Goal: Information Seeking & Learning: Learn about a topic

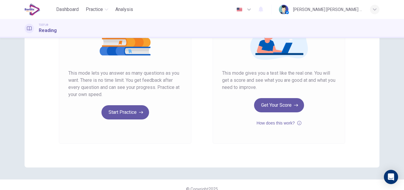
scroll to position [89, 0]
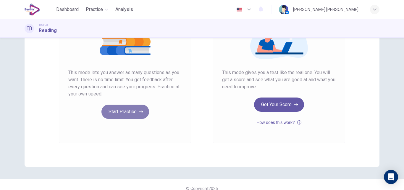
click at [122, 111] on button "Start Practice" at bounding box center [125, 111] width 48 height 14
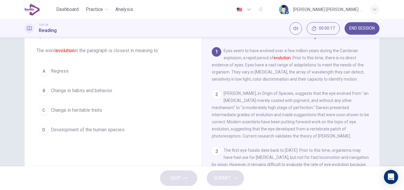
scroll to position [30, 0]
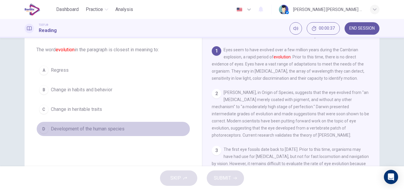
click at [106, 131] on span "Development of the human species" at bounding box center [88, 128] width 74 height 7
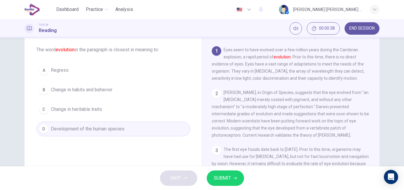
drag, startPoint x: 238, startPoint y: 178, endPoint x: 234, endPoint y: 174, distance: 6.3
click at [238, 178] on button "SUBMIT" at bounding box center [225, 177] width 37 height 15
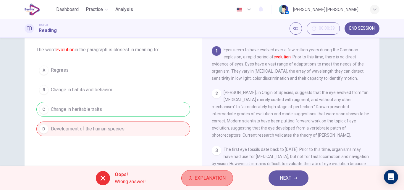
click at [211, 177] on span "Explanation" at bounding box center [210, 178] width 31 height 8
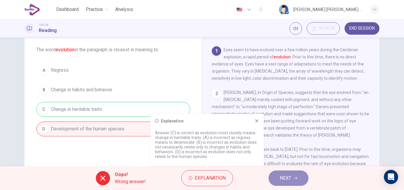
drag, startPoint x: 289, startPoint y: 177, endPoint x: 285, endPoint y: 175, distance: 4.4
click at [289, 177] on span "NEXT" at bounding box center [286, 178] width 12 height 8
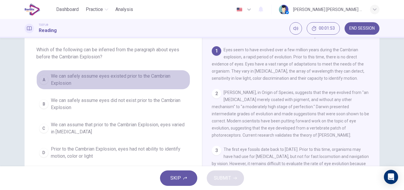
click at [59, 85] on span "We can safely assume eyes existed prior to the Cambrian Explosion" at bounding box center [119, 79] width 137 height 14
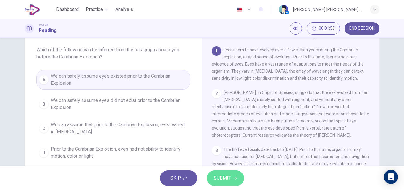
click at [223, 177] on span "SUBMIT" at bounding box center [222, 178] width 17 height 8
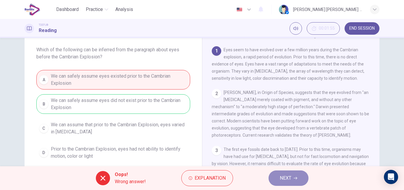
click at [294, 178] on icon "button" at bounding box center [296, 178] width 4 height 4
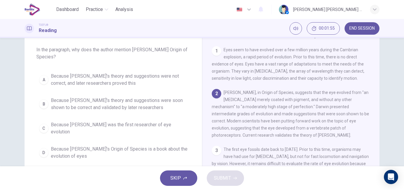
scroll to position [44, 0]
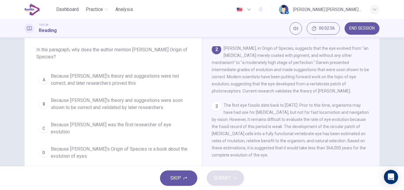
click at [101, 105] on span "Because [PERSON_NAME]'s theory and suggestions were soon shown to be correct an…" at bounding box center [119, 104] width 137 height 14
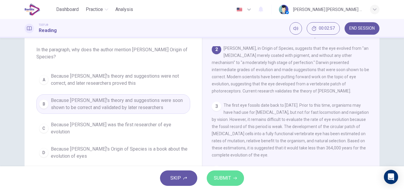
click at [227, 180] on span "SUBMIT" at bounding box center [222, 178] width 17 height 8
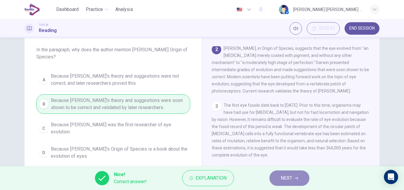
click at [281, 182] on button "NEXT" at bounding box center [289, 177] width 40 height 15
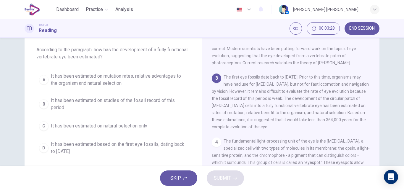
scroll to position [81, 0]
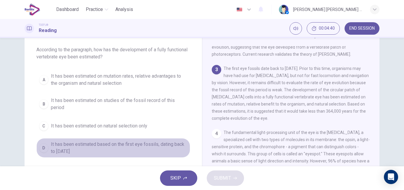
click at [103, 145] on span "It has been estimated based on the first eye fossils, dating back to [DATE]" at bounding box center [119, 147] width 137 height 14
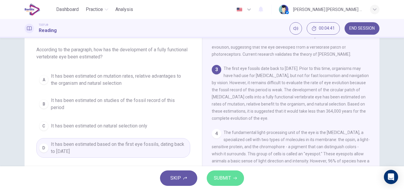
click at [226, 175] on span "SUBMIT" at bounding box center [222, 178] width 17 height 8
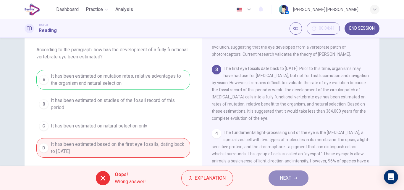
click at [292, 175] on button "NEXT" at bounding box center [288, 177] width 40 height 15
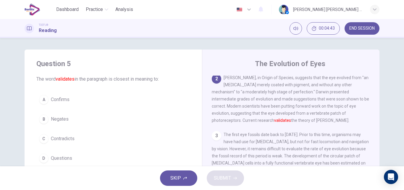
scroll to position [0, 0]
drag, startPoint x: 55, startPoint y: 99, endPoint x: 175, endPoint y: 162, distance: 136.1
click at [55, 99] on span "Confirms" at bounding box center [60, 99] width 19 height 7
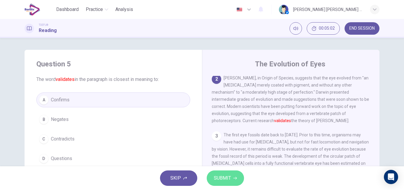
click at [227, 178] on span "SUBMIT" at bounding box center [222, 178] width 17 height 8
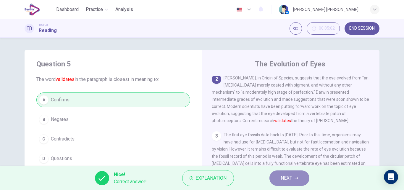
click at [286, 177] on span "NEXT" at bounding box center [287, 178] width 12 height 8
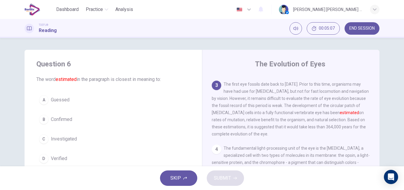
scroll to position [81, 0]
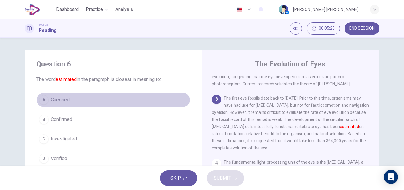
click at [67, 98] on span "Guessed" at bounding box center [60, 99] width 19 height 7
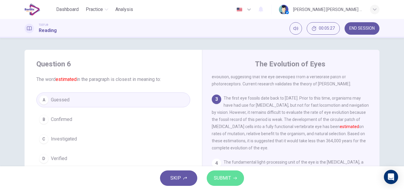
click at [218, 178] on span "SUBMIT" at bounding box center [222, 178] width 17 height 8
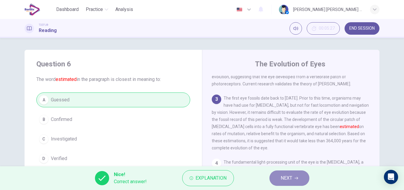
click at [283, 175] on span "NEXT" at bounding box center [287, 178] width 12 height 8
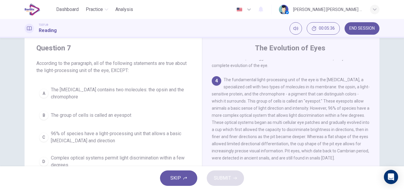
scroll to position [30, 0]
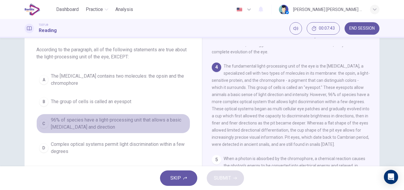
click at [144, 123] on span "96% of species have a light-processing unit that allows a basic [MEDICAL_DATA] …" at bounding box center [119, 123] width 137 height 14
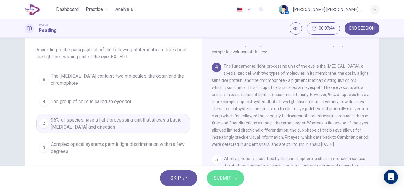
click at [225, 176] on span "SUBMIT" at bounding box center [222, 178] width 17 height 8
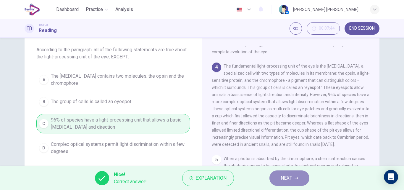
click at [293, 179] on button "NEXT" at bounding box center [289, 177] width 40 height 15
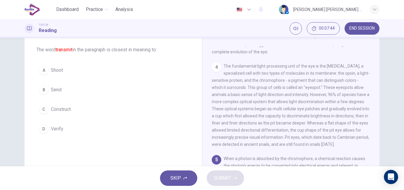
scroll to position [213, 0]
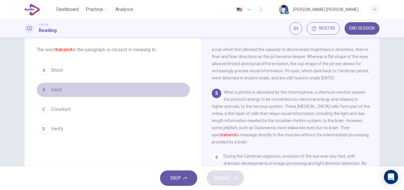
click at [60, 91] on span "Send" at bounding box center [56, 89] width 11 height 7
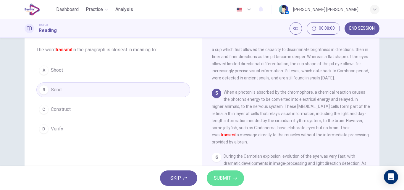
click at [235, 177] on icon "button" at bounding box center [235, 178] width 4 height 4
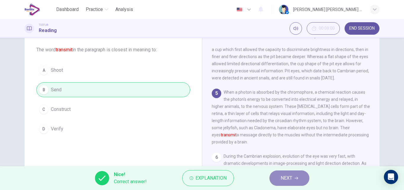
click at [297, 178] on icon "button" at bounding box center [297, 178] width 4 height 4
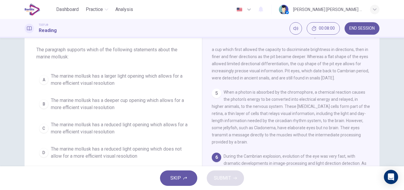
scroll to position [286, 0]
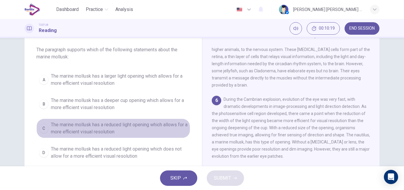
click at [131, 125] on span "The marine mollusk has a reduced light opening which allows for a more efficien…" at bounding box center [119, 128] width 137 height 14
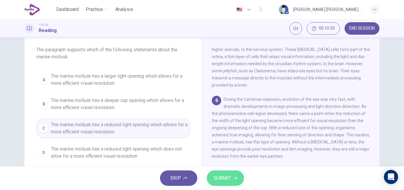
click at [240, 176] on button "SUBMIT" at bounding box center [225, 177] width 37 height 15
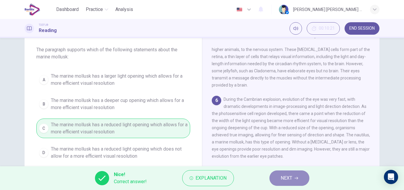
click at [296, 178] on icon "button" at bounding box center [297, 178] width 4 height 3
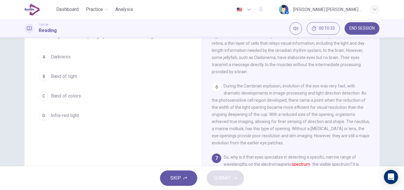
scroll to position [42, 0]
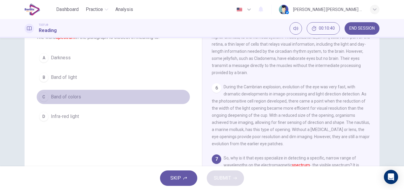
click at [42, 98] on div "C" at bounding box center [43, 96] width 9 height 9
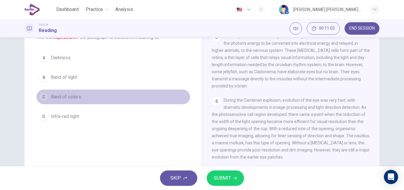
click at [123, 97] on button "C Band of colors" at bounding box center [113, 96] width 154 height 15
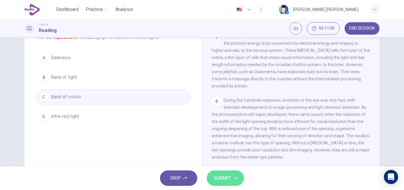
click at [227, 177] on span "SUBMIT" at bounding box center [222, 178] width 17 height 8
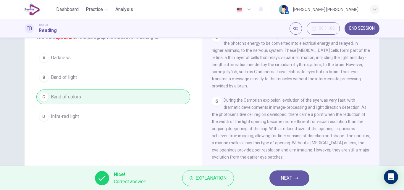
click at [284, 177] on span "NEXT" at bounding box center [287, 178] width 12 height 8
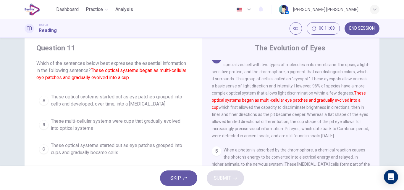
scroll to position [30, 0]
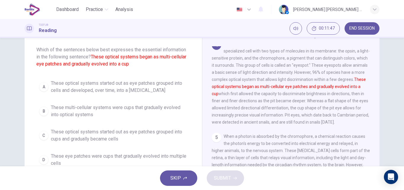
click at [92, 86] on span "These optical systems started out as eye patches grouped into cells and develop…" at bounding box center [119, 87] width 137 height 14
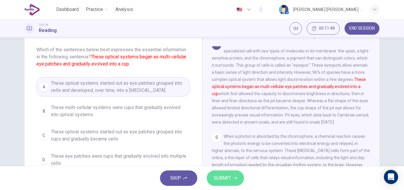
click at [217, 179] on span "SUBMIT" at bounding box center [222, 178] width 17 height 8
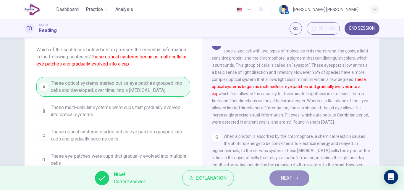
click at [289, 178] on span "NEXT" at bounding box center [287, 178] width 12 height 8
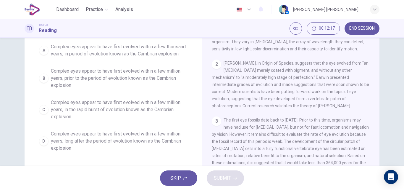
scroll to position [59, 0]
click at [150, 139] on span "Complex eyes appear to have first evolved within a few million years, long afte…" at bounding box center [119, 140] width 137 height 21
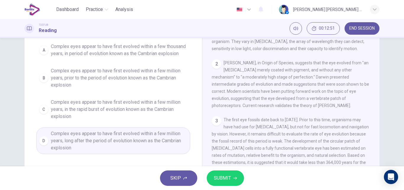
click at [229, 182] on button "SUBMIT" at bounding box center [225, 177] width 37 height 15
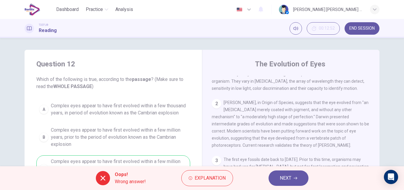
scroll to position [30, 0]
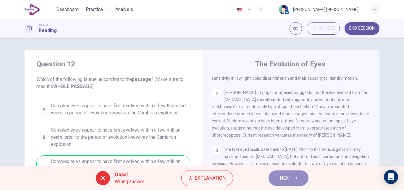
click at [291, 177] on span "NEXT" at bounding box center [286, 178] width 12 height 8
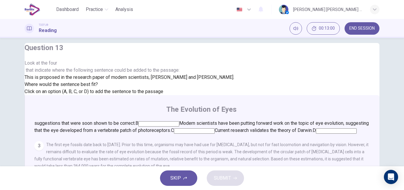
scroll to position [0, 0]
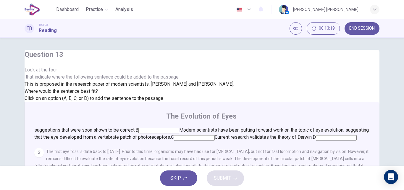
click at [202, 121] on input at bounding box center [181, 123] width 41 height 5
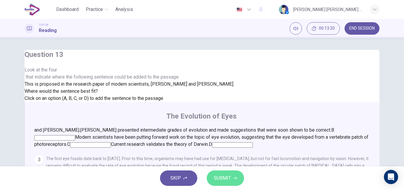
click at [217, 178] on span "SUBMIT" at bounding box center [222, 178] width 17 height 8
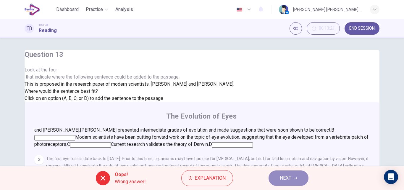
click at [293, 178] on button "NEXT" at bounding box center [288, 177] width 40 height 15
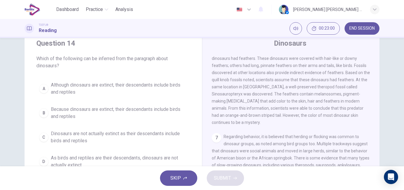
scroll to position [30, 0]
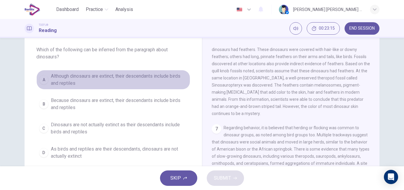
click at [100, 77] on span "Although dinosaurs are extinct, their descendants include birds and reptiles" at bounding box center [119, 79] width 137 height 14
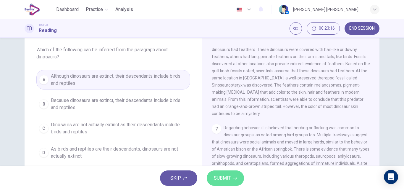
click at [222, 181] on span "SUBMIT" at bounding box center [222, 178] width 17 height 8
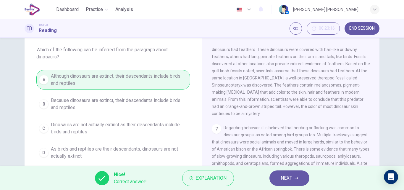
click at [290, 180] on span "NEXT" at bounding box center [287, 178] width 12 height 8
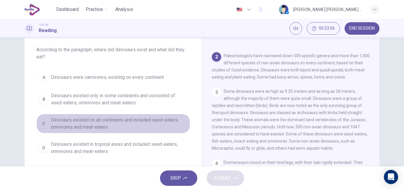
click at [127, 122] on span "Dinosaurs existed on all continents and included seed-eaters, omnivores and mea…" at bounding box center [119, 123] width 137 height 14
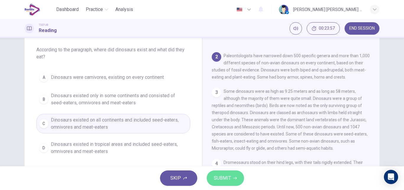
click at [226, 177] on span "SUBMIT" at bounding box center [222, 178] width 17 height 8
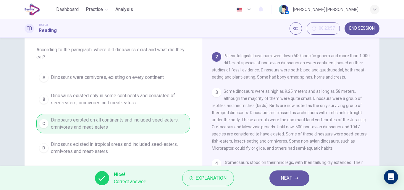
click at [292, 176] on span "NEXT" at bounding box center [287, 178] width 12 height 8
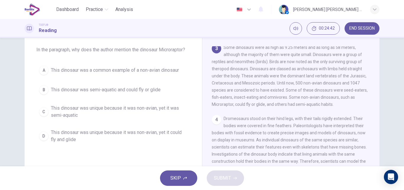
drag, startPoint x: 140, startPoint y: 73, endPoint x: 216, endPoint y: 130, distance: 95.2
click at [140, 73] on span "This dinosaur was a common example of a non-avian dinosaur" at bounding box center [115, 70] width 128 height 7
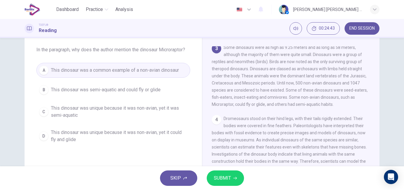
click at [225, 180] on span "SUBMIT" at bounding box center [222, 178] width 17 height 8
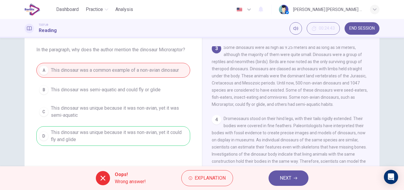
click at [281, 179] on span "NEXT" at bounding box center [286, 178] width 12 height 8
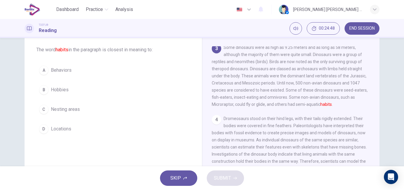
click at [59, 71] on span "Behaviors" at bounding box center [61, 70] width 21 height 7
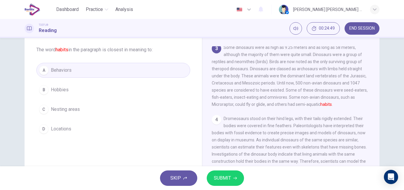
click at [233, 176] on button "SUBMIT" at bounding box center [225, 177] width 37 height 15
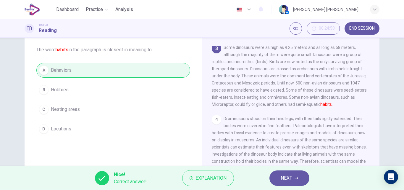
click at [291, 180] on span "NEXT" at bounding box center [287, 178] width 12 height 8
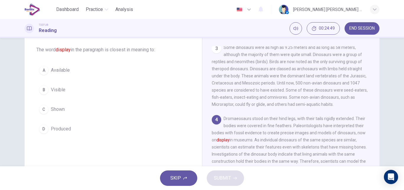
scroll to position [117, 0]
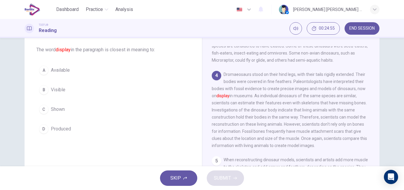
click at [60, 109] on span "Shown" at bounding box center [58, 109] width 14 height 7
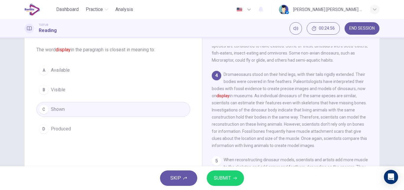
click at [220, 179] on span "SUBMIT" at bounding box center [222, 178] width 17 height 8
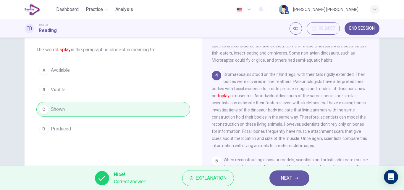
click at [304, 178] on button "NEXT" at bounding box center [289, 177] width 40 height 15
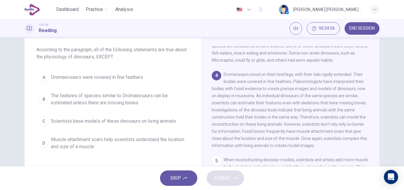
scroll to position [147, 0]
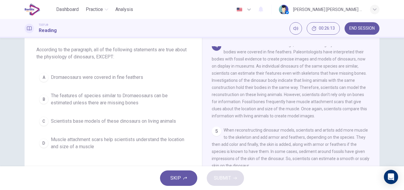
click at [124, 97] on span "The features of species similar to Dromaeosaurs can be estimated unless there a…" at bounding box center [119, 99] width 137 height 14
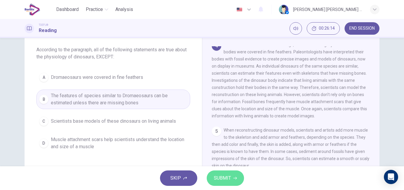
click at [220, 178] on span "SUBMIT" at bounding box center [222, 178] width 17 height 8
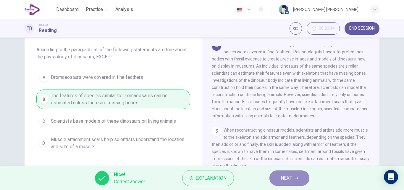
click at [285, 178] on span "NEXT" at bounding box center [287, 178] width 12 height 8
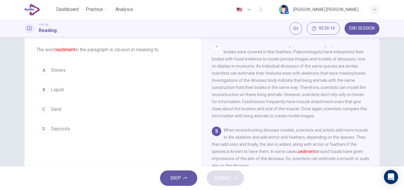
scroll to position [169, 0]
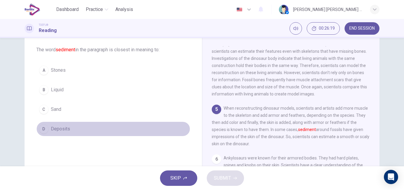
click at [64, 130] on span "Deposits" at bounding box center [60, 128] width 19 height 7
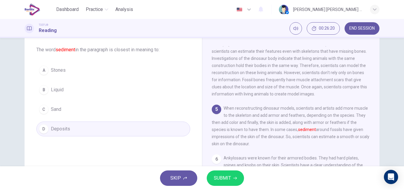
click at [223, 180] on span "SUBMIT" at bounding box center [222, 178] width 17 height 8
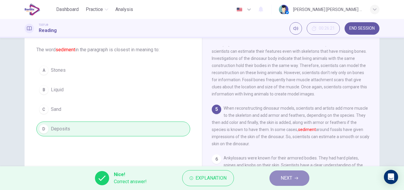
click at [295, 180] on button "NEXT" at bounding box center [289, 177] width 40 height 15
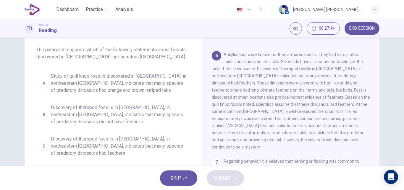
scroll to position [59, 0]
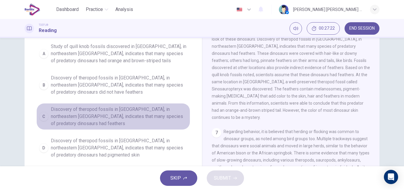
click at [119, 114] on span "Discovery of theropod fossils in [GEOGRAPHIC_DATA], in northeastern [GEOGRAPHIC…" at bounding box center [119, 116] width 137 height 21
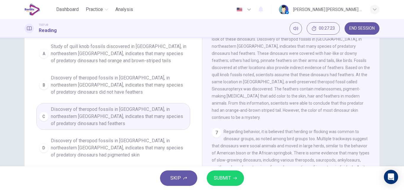
click at [225, 177] on span "SUBMIT" at bounding box center [222, 178] width 17 height 8
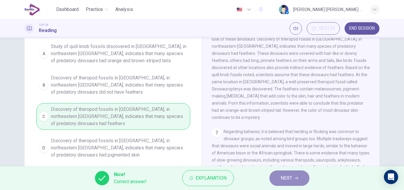
click at [290, 181] on span "NEXT" at bounding box center [287, 178] width 12 height 8
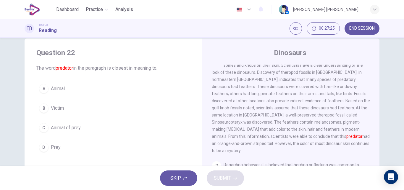
scroll to position [30, 0]
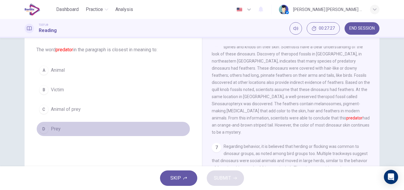
click at [55, 129] on span "Prey" at bounding box center [56, 128] width 10 height 7
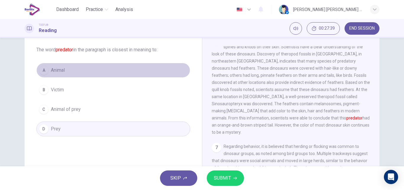
click at [55, 72] on span "Animal" at bounding box center [58, 70] width 14 height 7
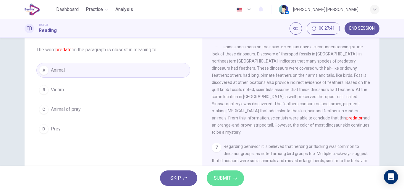
click at [226, 182] on button "SUBMIT" at bounding box center [225, 177] width 37 height 15
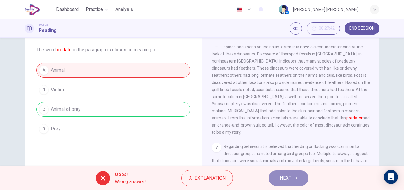
click at [290, 175] on span "NEXT" at bounding box center [286, 178] width 12 height 8
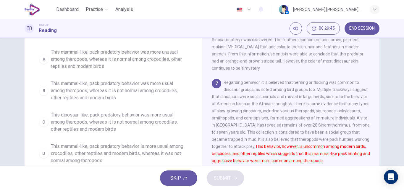
scroll to position [89, 0]
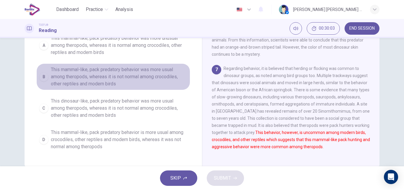
click at [87, 80] on span "This mammal-like, pack predatory behavior was more usual among theropods, where…" at bounding box center [119, 76] width 137 height 21
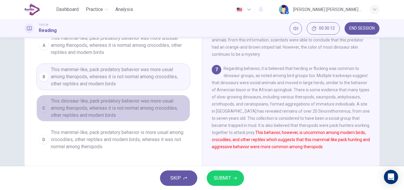
click at [100, 108] on span "This dinosaur-like, pack predatory behavior was more usual among theropods, whe…" at bounding box center [119, 107] width 137 height 21
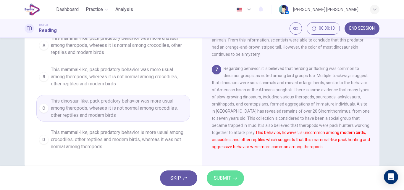
click at [221, 178] on span "SUBMIT" at bounding box center [222, 178] width 17 height 8
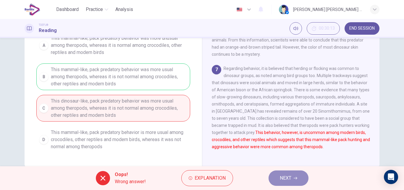
click at [287, 178] on span "NEXT" at bounding box center [286, 178] width 12 height 8
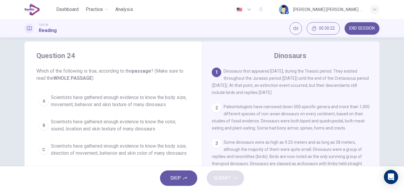
scroll to position [38, 0]
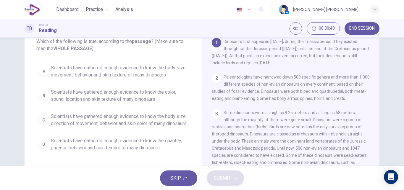
drag, startPoint x: 101, startPoint y: 72, endPoint x: 162, endPoint y: 129, distance: 84.1
click at [101, 72] on span "Scientists have gathered enough evidence to know the body size, movement, behav…" at bounding box center [119, 71] width 137 height 14
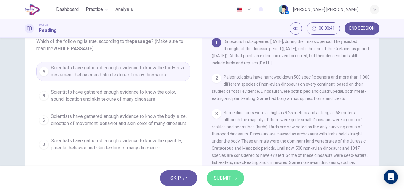
click at [226, 181] on span "SUBMIT" at bounding box center [222, 178] width 17 height 8
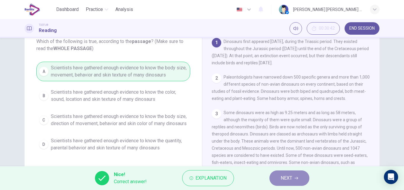
click at [294, 179] on button "NEXT" at bounding box center [289, 177] width 40 height 15
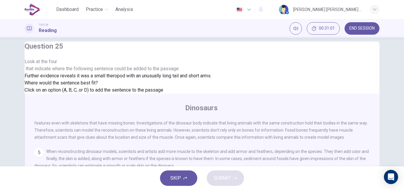
scroll to position [307, 0]
click at [227, 176] on span "SUBMIT" at bounding box center [222, 178] width 17 height 8
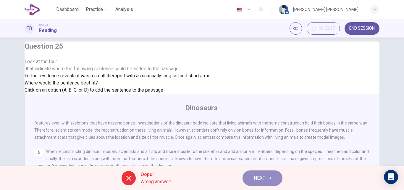
click at [271, 177] on icon "button" at bounding box center [270, 178] width 4 height 4
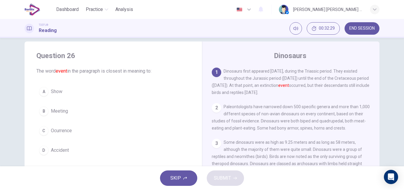
click at [53, 130] on span "Ocurrence" at bounding box center [61, 130] width 21 height 7
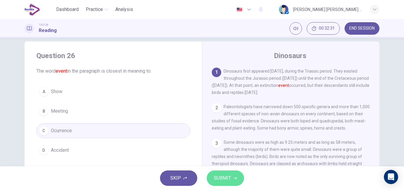
click at [225, 173] on button "SUBMIT" at bounding box center [225, 177] width 37 height 15
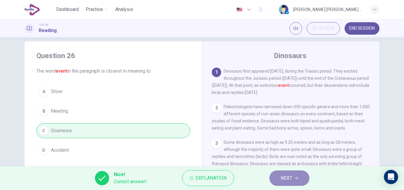
click at [281, 175] on span "NEXT" at bounding box center [287, 178] width 12 height 8
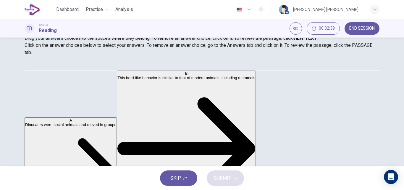
scroll to position [97, 0]
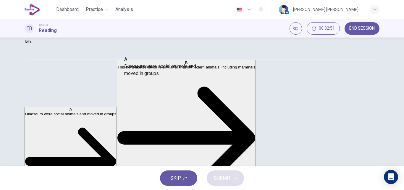
drag, startPoint x: 72, startPoint y: 72, endPoint x: 165, endPoint y: 73, distance: 93.4
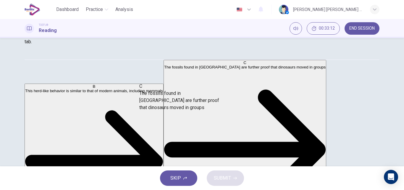
drag, startPoint x: 90, startPoint y: 106, endPoint x: 195, endPoint y: 98, distance: 106.1
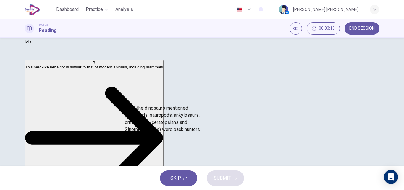
scroll to position [5, 0]
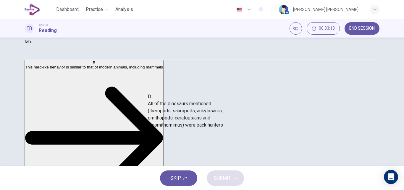
drag, startPoint x: 78, startPoint y: 113, endPoint x: 191, endPoint y: 117, distance: 113.3
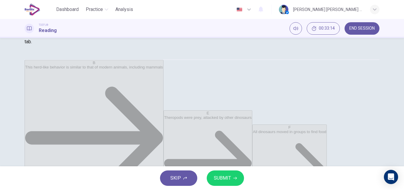
scroll to position [0, 0]
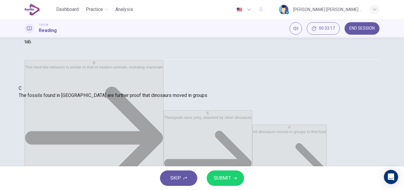
drag, startPoint x: 182, startPoint y: 93, endPoint x: 61, endPoint y: 96, distance: 121.0
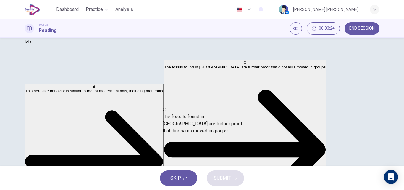
drag, startPoint x: 69, startPoint y: 110, endPoint x: 198, endPoint y: 126, distance: 130.2
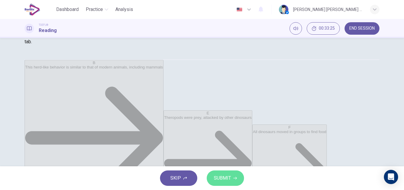
click at [221, 174] on span "SUBMIT" at bounding box center [222, 178] width 17 height 8
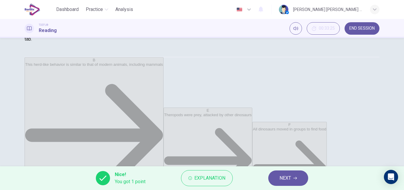
scroll to position [101, 0]
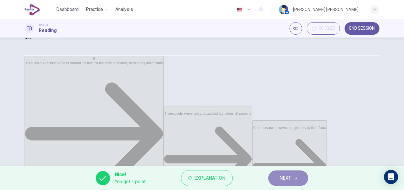
click at [285, 177] on span "NEXT" at bounding box center [285, 178] width 12 height 8
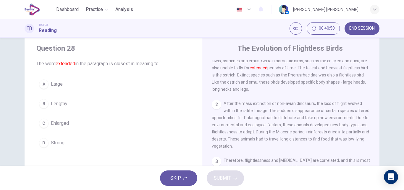
scroll to position [0, 0]
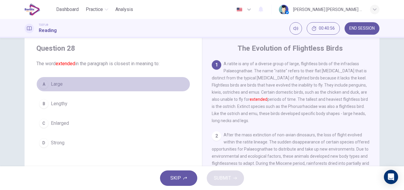
click at [57, 85] on span "Large" at bounding box center [57, 83] width 12 height 7
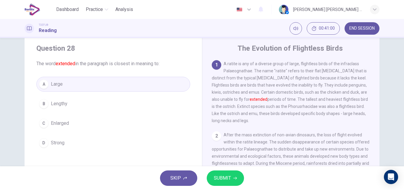
click at [230, 176] on span "SUBMIT" at bounding box center [222, 178] width 17 height 8
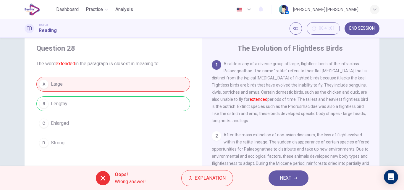
click at [293, 177] on button "NEXT" at bounding box center [288, 177] width 40 height 15
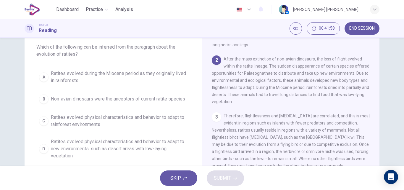
scroll to position [45, 0]
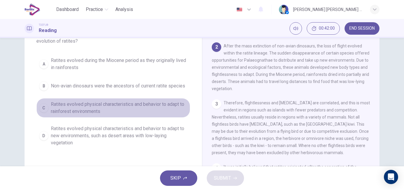
click at [82, 108] on span "Ratites evolved physical characteristics and behavior to adapt to rainforest en…" at bounding box center [119, 108] width 137 height 14
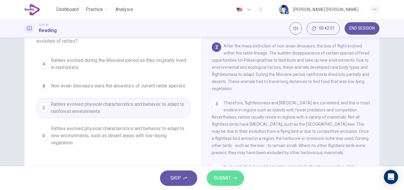
click at [222, 180] on span "SUBMIT" at bounding box center [222, 178] width 17 height 8
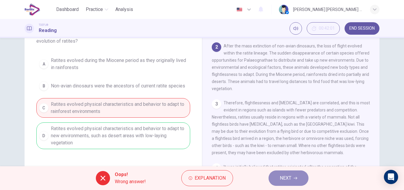
click at [279, 179] on button "NEXT" at bounding box center [288, 177] width 40 height 15
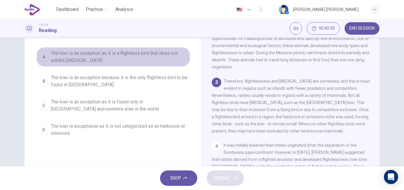
drag, startPoint x: 108, startPoint y: 58, endPoint x: 112, endPoint y: 64, distance: 7.2
click at [108, 58] on span "The kiwi is an exception as it is a flightless bird that does not exhibit [MEDI…" at bounding box center [119, 57] width 137 height 14
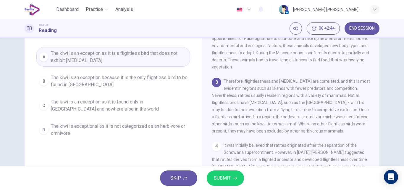
click at [224, 178] on span "SUBMIT" at bounding box center [222, 178] width 17 height 8
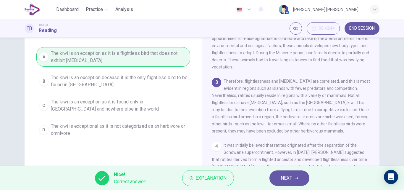
click at [279, 178] on button "NEXT" at bounding box center [289, 177] width 40 height 15
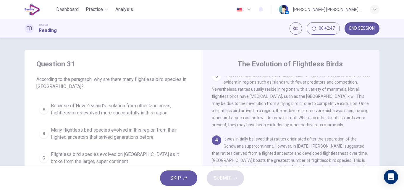
scroll to position [30, 0]
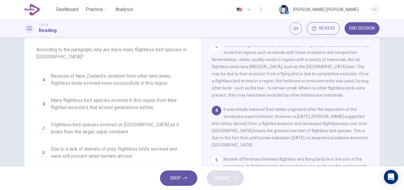
click at [102, 156] on span "Due to a lack of animals of prey, flightless birds survived and were still pres…" at bounding box center [119, 152] width 137 height 14
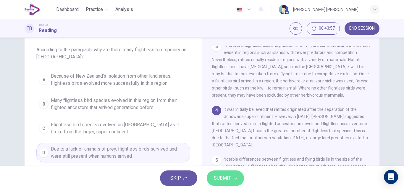
click at [215, 179] on span "SUBMIT" at bounding box center [222, 178] width 17 height 8
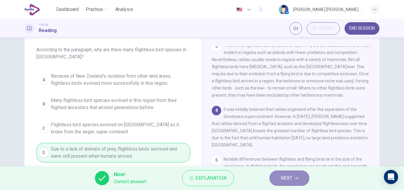
click at [279, 180] on button "NEXT" at bounding box center [289, 177] width 40 height 15
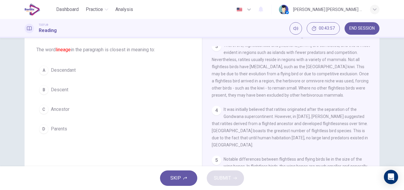
scroll to position [74, 0]
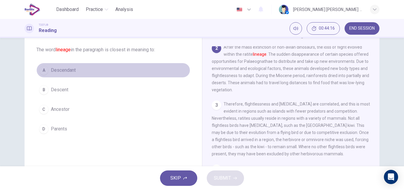
click at [69, 71] on span "Descendant" at bounding box center [63, 70] width 25 height 7
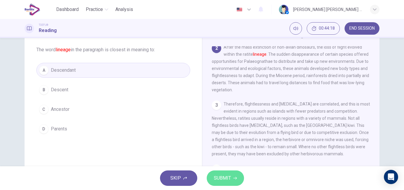
click at [216, 179] on span "SUBMIT" at bounding box center [222, 178] width 17 height 8
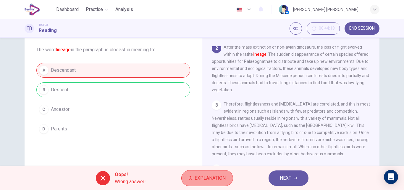
click at [200, 179] on span "Explanation" at bounding box center [210, 178] width 31 height 8
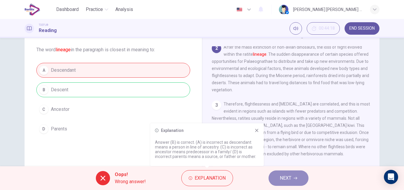
click at [288, 178] on span "NEXT" at bounding box center [286, 178] width 12 height 8
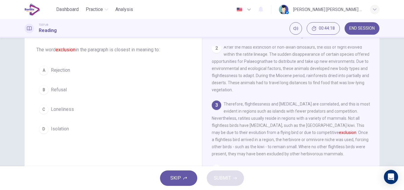
scroll to position [81, 0]
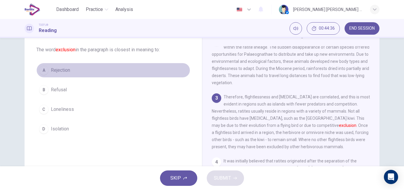
click at [67, 74] on button "A Rejection" at bounding box center [113, 70] width 154 height 15
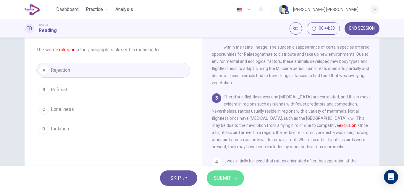
click at [226, 175] on span "SUBMIT" at bounding box center [222, 178] width 17 height 8
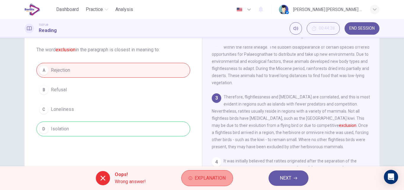
click at [200, 177] on span "Explanation" at bounding box center [210, 178] width 31 height 8
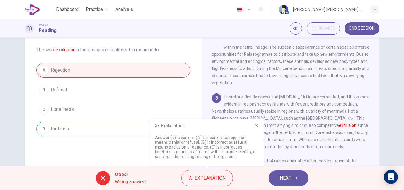
click at [297, 161] on div "1 A ratite is any of a diverse group of large, flightless birds of the infracla…" at bounding box center [295, 131] width 166 height 170
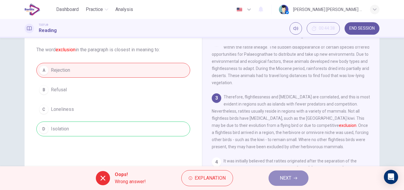
click at [291, 180] on span "NEXT" at bounding box center [286, 178] width 12 height 8
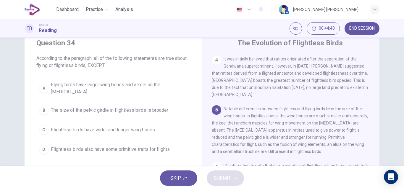
scroll to position [30, 0]
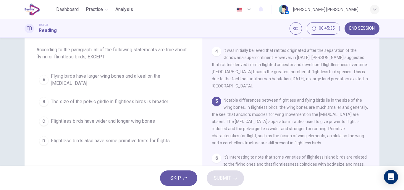
click at [101, 118] on span "Flightless birds have wider and longer wing bones" at bounding box center [103, 120] width 104 height 7
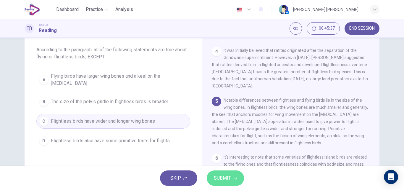
click at [221, 179] on span "SUBMIT" at bounding box center [222, 178] width 17 height 8
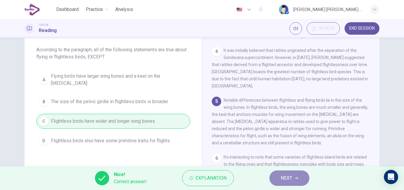
click at [298, 177] on icon "button" at bounding box center [297, 178] width 4 height 3
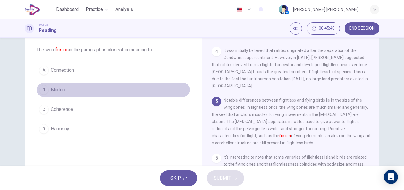
click at [52, 92] on span "Mixture" at bounding box center [59, 89] width 16 height 7
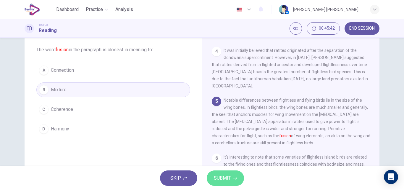
click at [234, 176] on icon "button" at bounding box center [235, 178] width 4 height 4
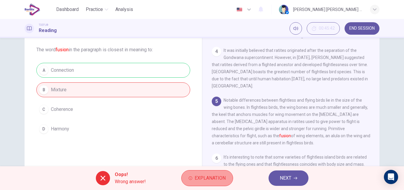
click at [213, 183] on button "Explanation" at bounding box center [207, 178] width 52 height 16
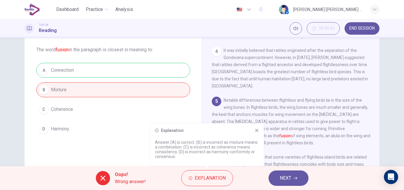
click at [257, 129] on icon at bounding box center [256, 130] width 5 height 5
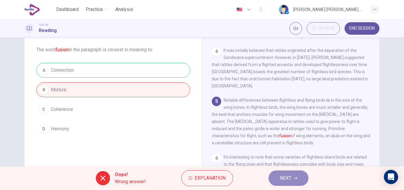
click at [284, 179] on span "NEXT" at bounding box center [286, 178] width 12 height 8
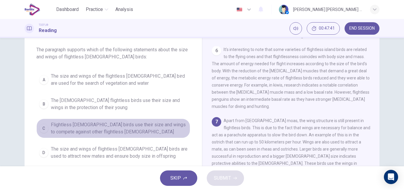
click at [124, 126] on span "Flightless [DEMOGRAPHIC_DATA] birds use their size and wings to compete against…" at bounding box center [119, 128] width 137 height 14
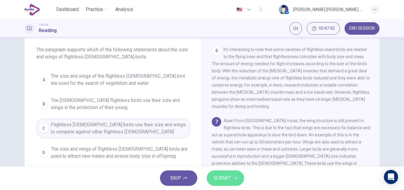
click at [231, 177] on button "SUBMIT" at bounding box center [225, 177] width 37 height 15
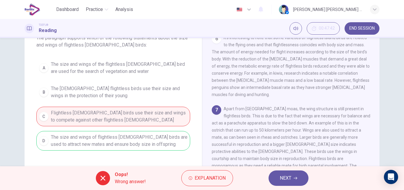
scroll to position [59, 0]
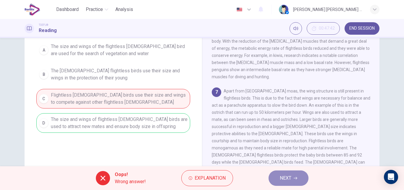
click at [291, 179] on span "NEXT" at bounding box center [286, 178] width 12 height 8
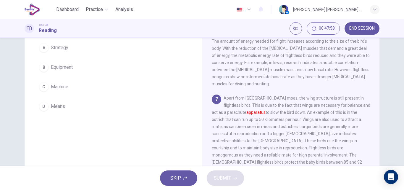
scroll to position [22, 0]
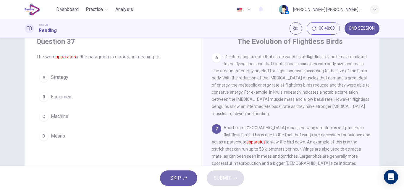
click at [66, 116] on span "Machine" at bounding box center [59, 116] width 17 height 7
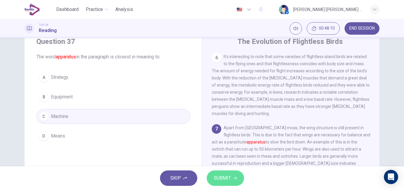
click at [217, 180] on span "SUBMIT" at bounding box center [222, 178] width 17 height 8
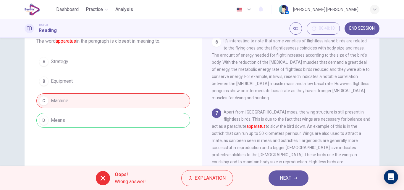
scroll to position [52, 0]
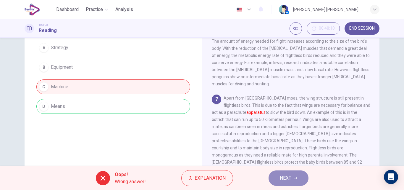
click at [287, 181] on span "NEXT" at bounding box center [286, 178] width 12 height 8
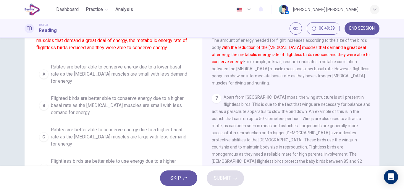
scroll to position [44, 0]
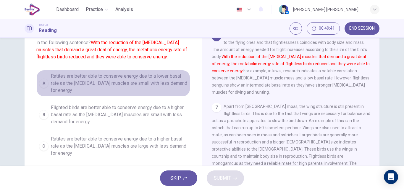
click at [141, 81] on span "Ratites are better able to conserve energy due to a lower basal rate as the [ME…" at bounding box center [119, 82] width 137 height 21
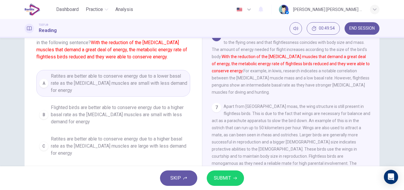
click at [227, 180] on span "SUBMIT" at bounding box center [222, 178] width 17 height 8
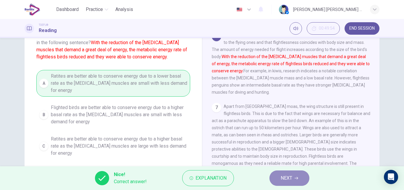
drag, startPoint x: 284, startPoint y: 176, endPoint x: 280, endPoint y: 172, distance: 5.6
click at [284, 176] on span "NEXT" at bounding box center [287, 178] width 12 height 8
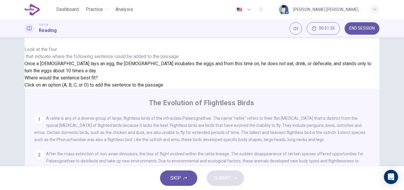
scroll to position [59, 0]
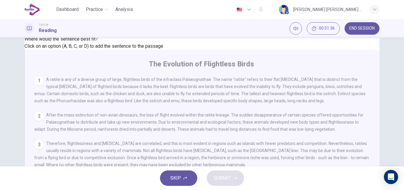
click at [103, 49] on span "Click on an option (A, B, C, or D) to add the sentence to the passage" at bounding box center [94, 46] width 139 height 6
click at [116, 49] on span "Click on an option (A, B, C, or D) to add the sentence to the passage" at bounding box center [94, 46] width 139 height 6
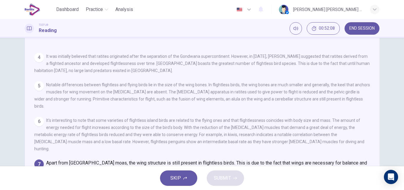
scroll to position [72, 0]
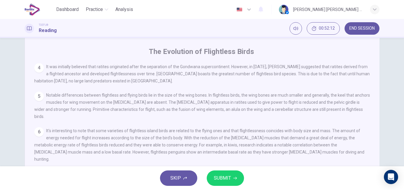
click at [230, 177] on span "SUBMIT" at bounding box center [222, 178] width 17 height 8
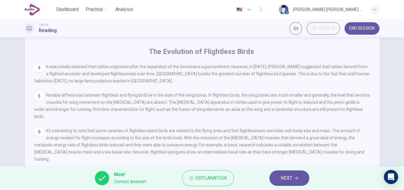
scroll to position [329, 0]
click at [287, 172] on button "NEXT" at bounding box center [289, 177] width 40 height 15
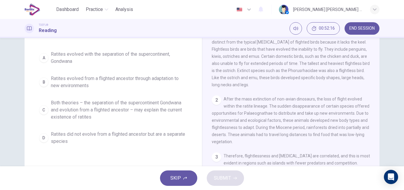
scroll to position [59, 0]
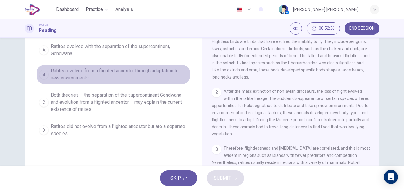
click at [112, 72] on span "Ratites evolved from a flighted ancestor through adaptation to new environments" at bounding box center [119, 74] width 137 height 14
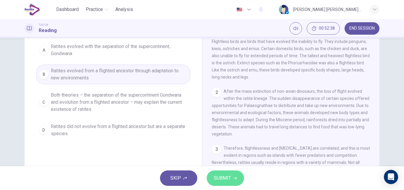
click at [227, 181] on span "SUBMIT" at bounding box center [222, 178] width 17 height 8
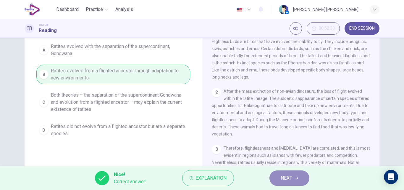
click at [277, 178] on button "NEXT" at bounding box center [289, 177] width 40 height 15
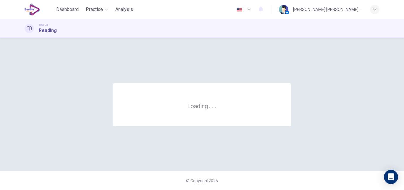
scroll to position [0, 0]
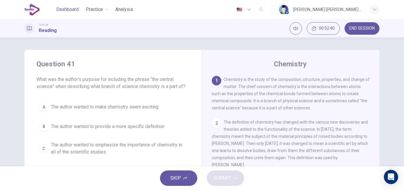
click at [74, 8] on span "Dashboard" at bounding box center [67, 9] width 22 height 7
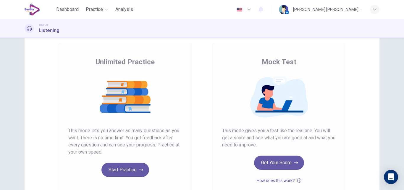
scroll to position [59, 0]
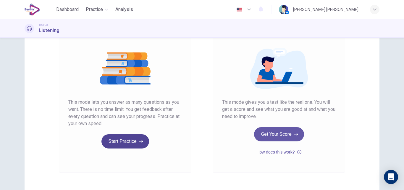
click at [127, 143] on button "Start Practice" at bounding box center [125, 141] width 48 height 14
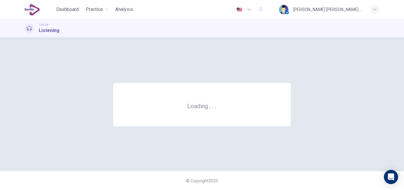
scroll to position [0, 0]
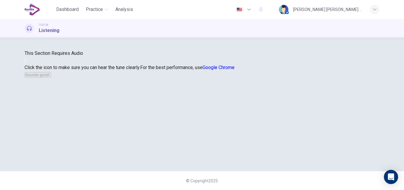
click at [25, 62] on icon "button" at bounding box center [25, 62] width 0 height 0
click at [51, 77] on button "Sounds good!" at bounding box center [38, 75] width 27 height 6
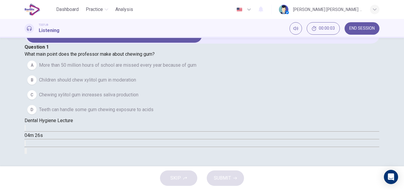
scroll to position [30, 0]
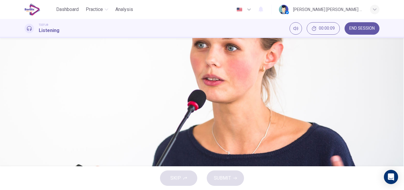
click at [25, 129] on icon "button" at bounding box center [25, 129] width 0 height 0
type input "*"
click at [138, 98] on span "Chewing xylitol gum increases saliva production" at bounding box center [88, 94] width 99 height 7
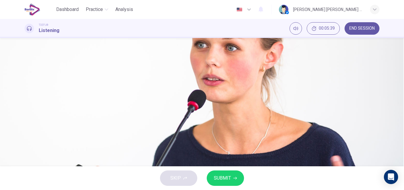
click at [153, 113] on span "Teeth can handle some gum chewing exposure to acids" at bounding box center [96, 109] width 114 height 7
click at [136, 76] on span "Children should chew xylitol gum in moderation" at bounding box center [87, 79] width 97 height 7
click at [224, 176] on span "SUBMIT" at bounding box center [222, 178] width 17 height 8
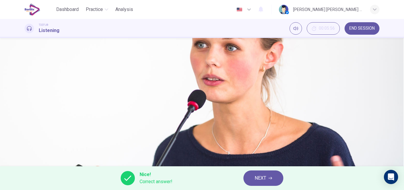
click at [266, 178] on span "NEXT" at bounding box center [261, 178] width 12 height 8
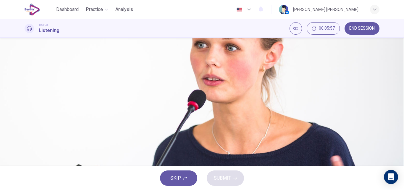
scroll to position [30, 0]
click at [25, 56] on icon "button" at bounding box center [25, 56] width 0 height 0
type input "*"
click at [155, 98] on span "To explain a reason why gum chewing was unacceptable" at bounding box center [97, 94] width 116 height 7
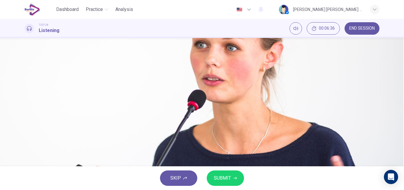
click at [228, 178] on span "SUBMIT" at bounding box center [222, 178] width 17 height 8
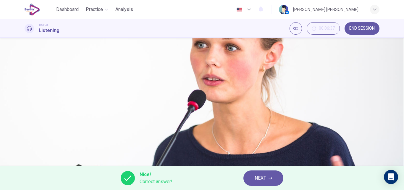
click at [261, 175] on span "NEXT" at bounding box center [261, 178] width 12 height 8
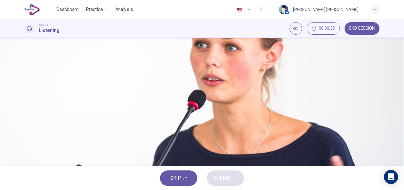
scroll to position [30, 0]
click at [148, 69] on span "Chewing gum of any kind increases saliva production" at bounding box center [93, 65] width 109 height 7
click at [103, 83] on span "Chewing sugar produces acids" at bounding box center [71, 79] width 64 height 7
click at [226, 173] on button "SUBMIT" at bounding box center [225, 177] width 37 height 15
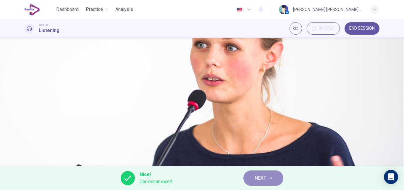
click at [264, 181] on span "NEXT" at bounding box center [261, 178] width 12 height 8
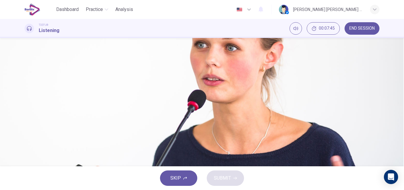
click at [129, 113] on span "They do not want to clean gum off of desks" at bounding box center [84, 109] width 90 height 7
click at [225, 177] on span "SUBMIT" at bounding box center [222, 178] width 17 height 8
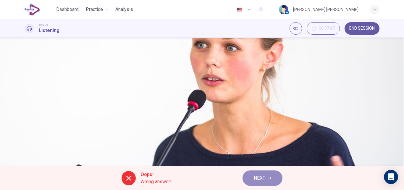
click at [262, 177] on span "NEXT" at bounding box center [260, 178] width 12 height 8
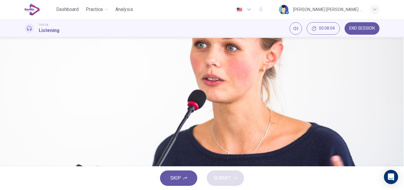
click at [236, 72] on button "A 3 times daily, 3 to 5 minutes each time" at bounding box center [202, 65] width 355 height 15
click at [222, 180] on span "SUBMIT" at bounding box center [222, 178] width 17 height 8
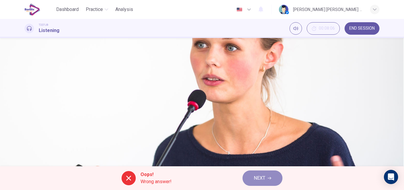
click at [262, 179] on span "NEXT" at bounding box center [260, 178] width 12 height 8
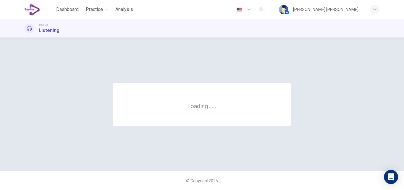
scroll to position [0, 0]
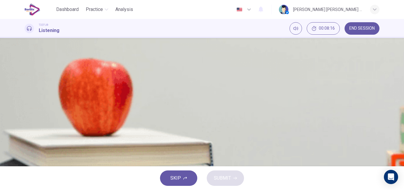
click at [384, 99] on div "Question 6 What should the student do after the conversation? A Keep asking thi…" at bounding box center [202, 113] width 374 height 127
